Goal: Information Seeking & Learning: Learn about a topic

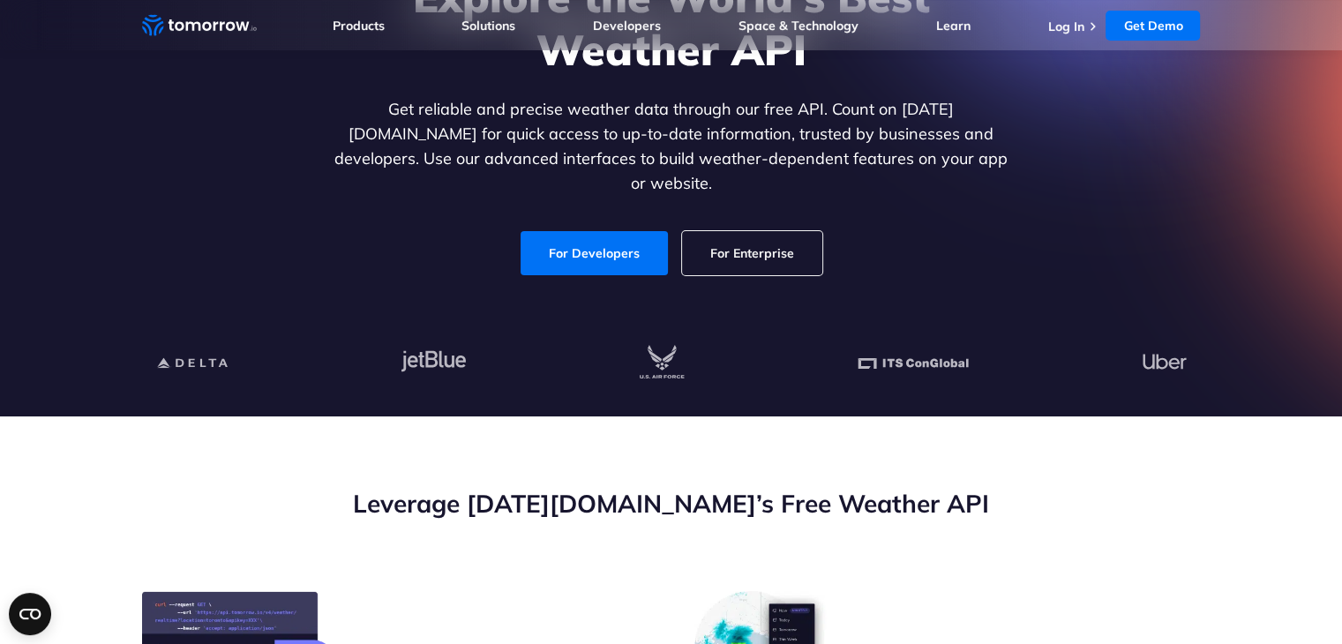
scroll to position [212, 0]
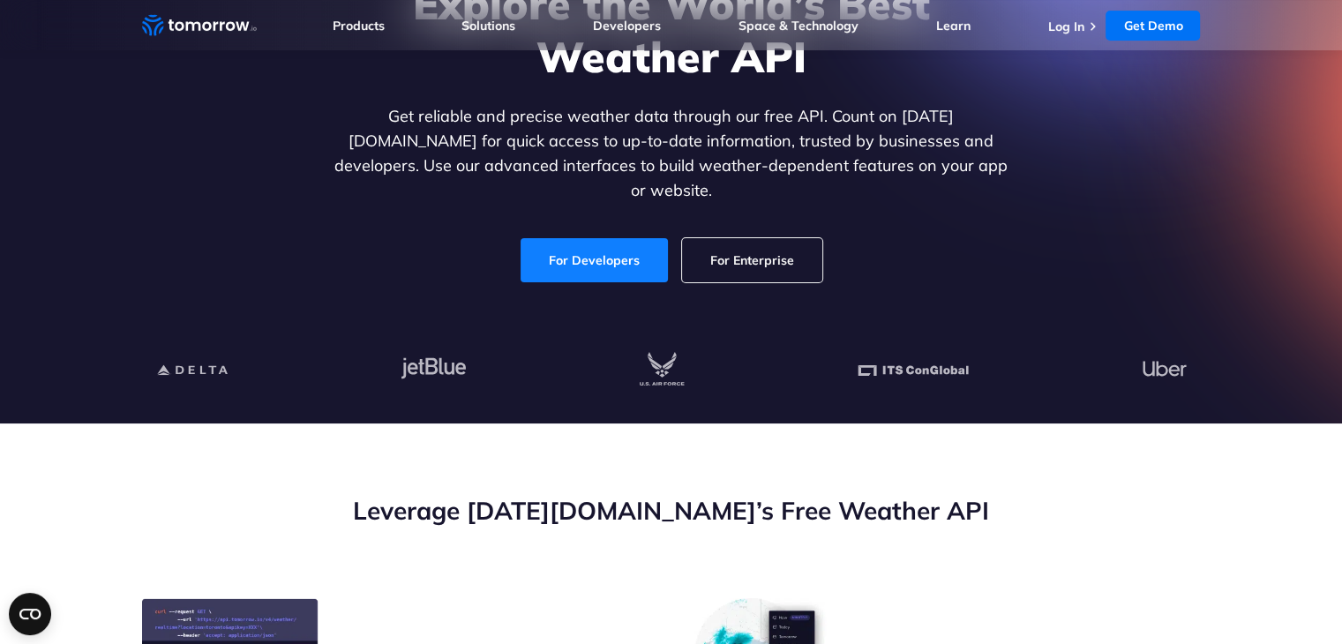
click at [625, 255] on link "For Developers" at bounding box center [594, 260] width 147 height 44
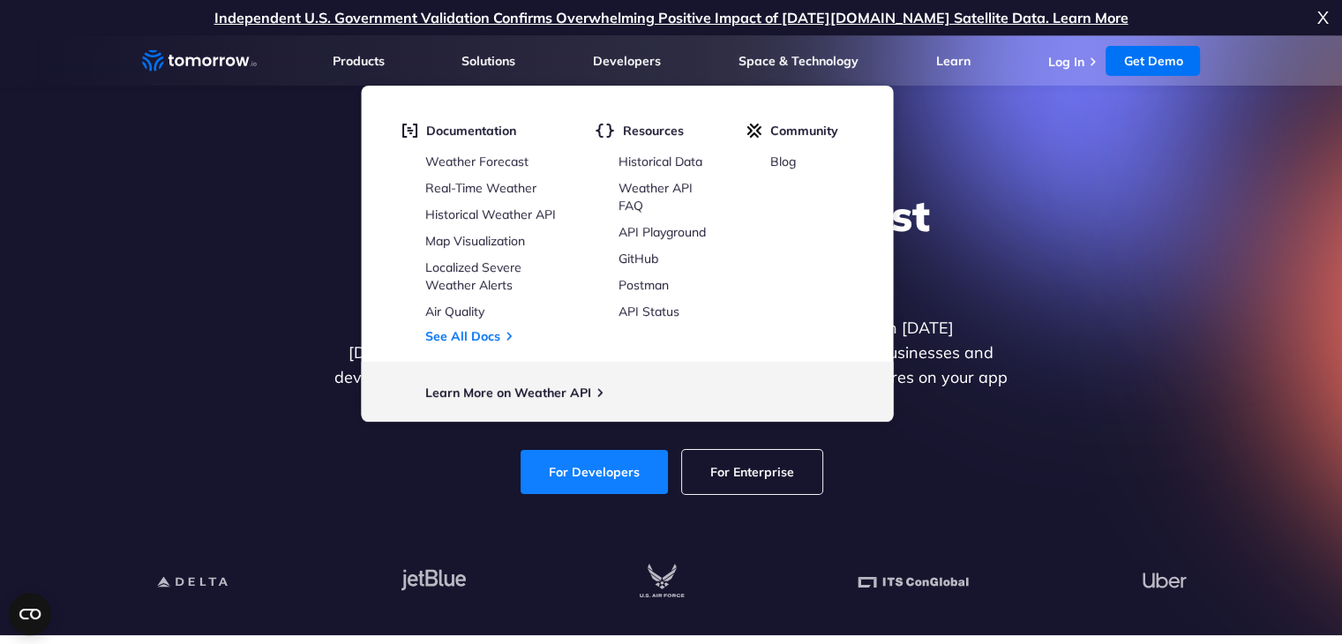
click at [595, 450] on link "For Developers" at bounding box center [594, 472] width 147 height 44
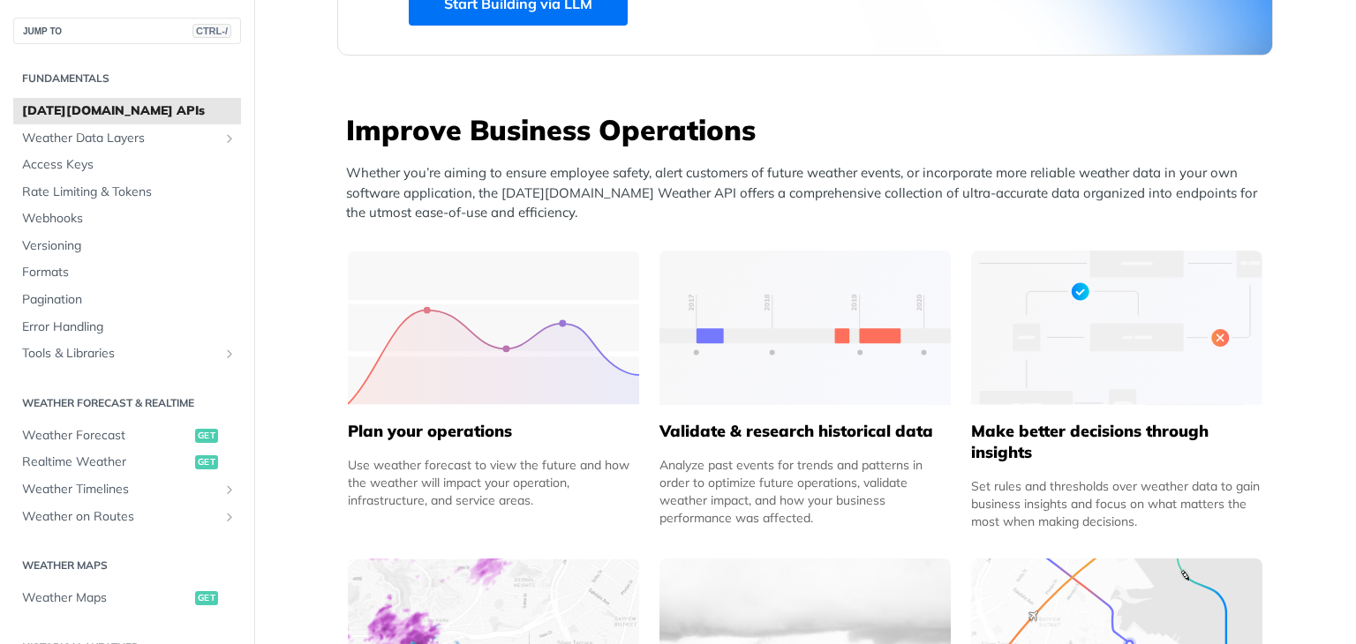
scroll to position [515, 0]
